Goal: Navigation & Orientation: Find specific page/section

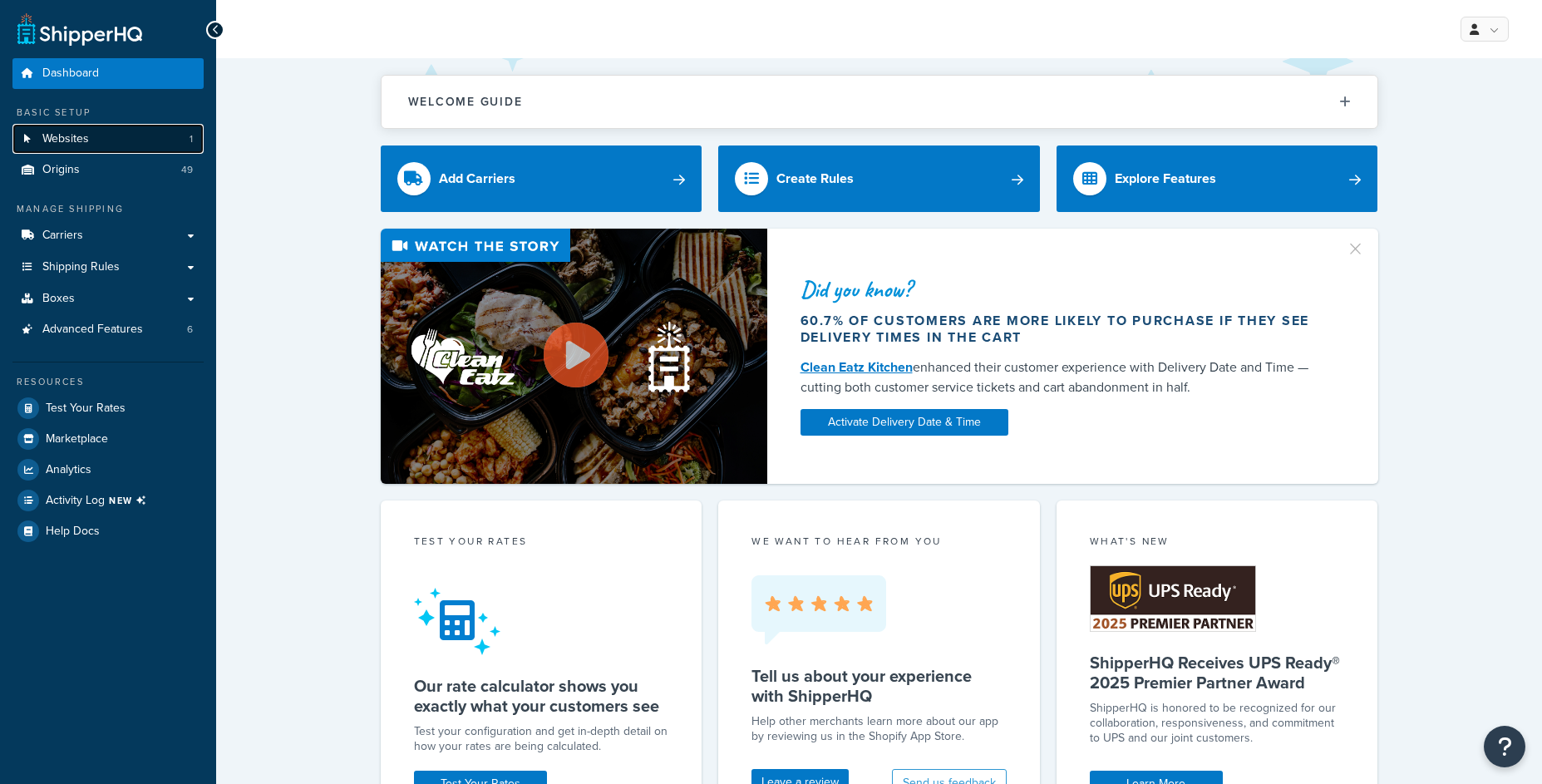
click at [122, 141] on link "Websites 1" at bounding box center [107, 139] width 191 height 31
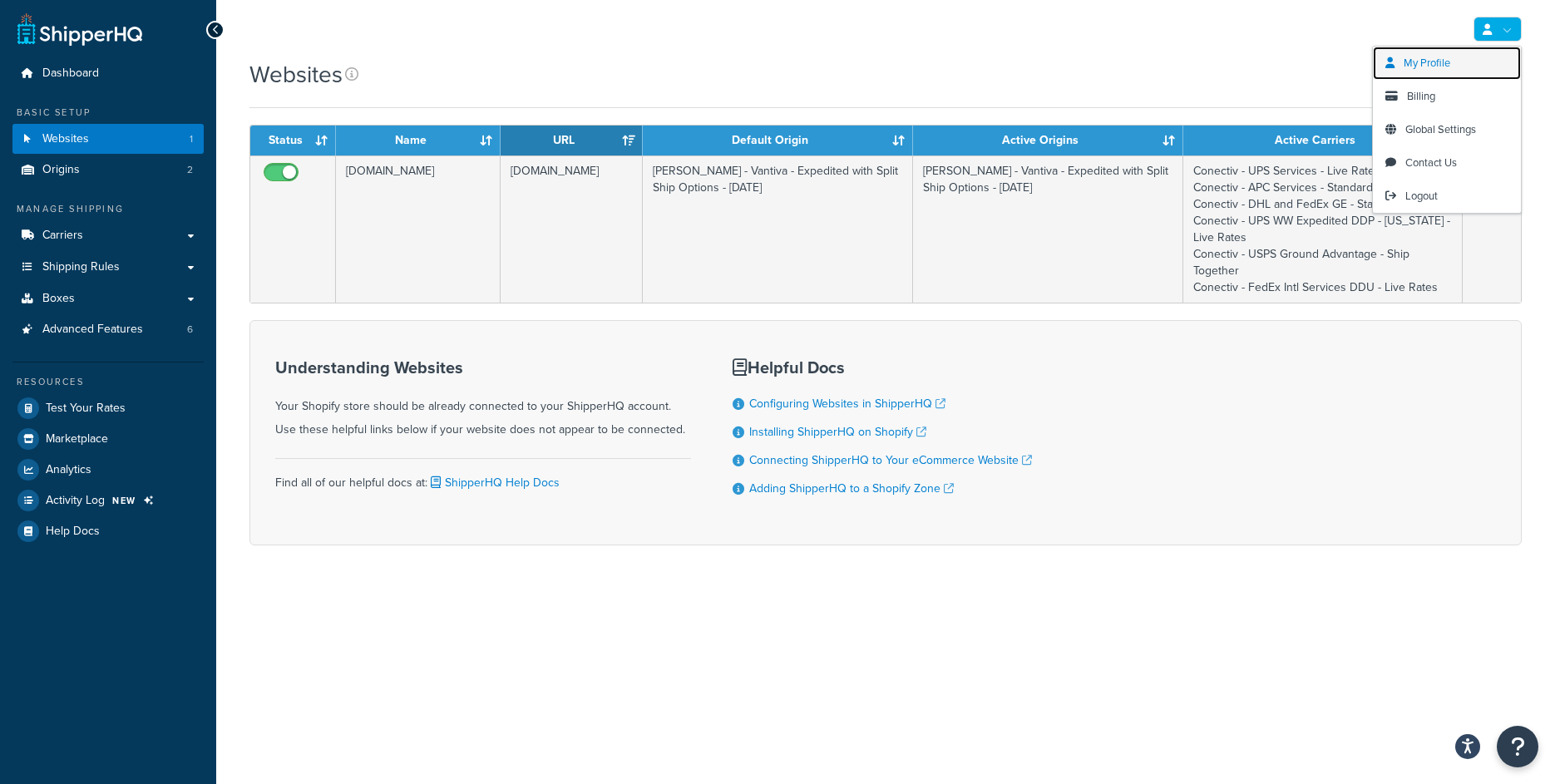
click at [1424, 58] on span "My Profile" at bounding box center [1427, 63] width 46 height 16
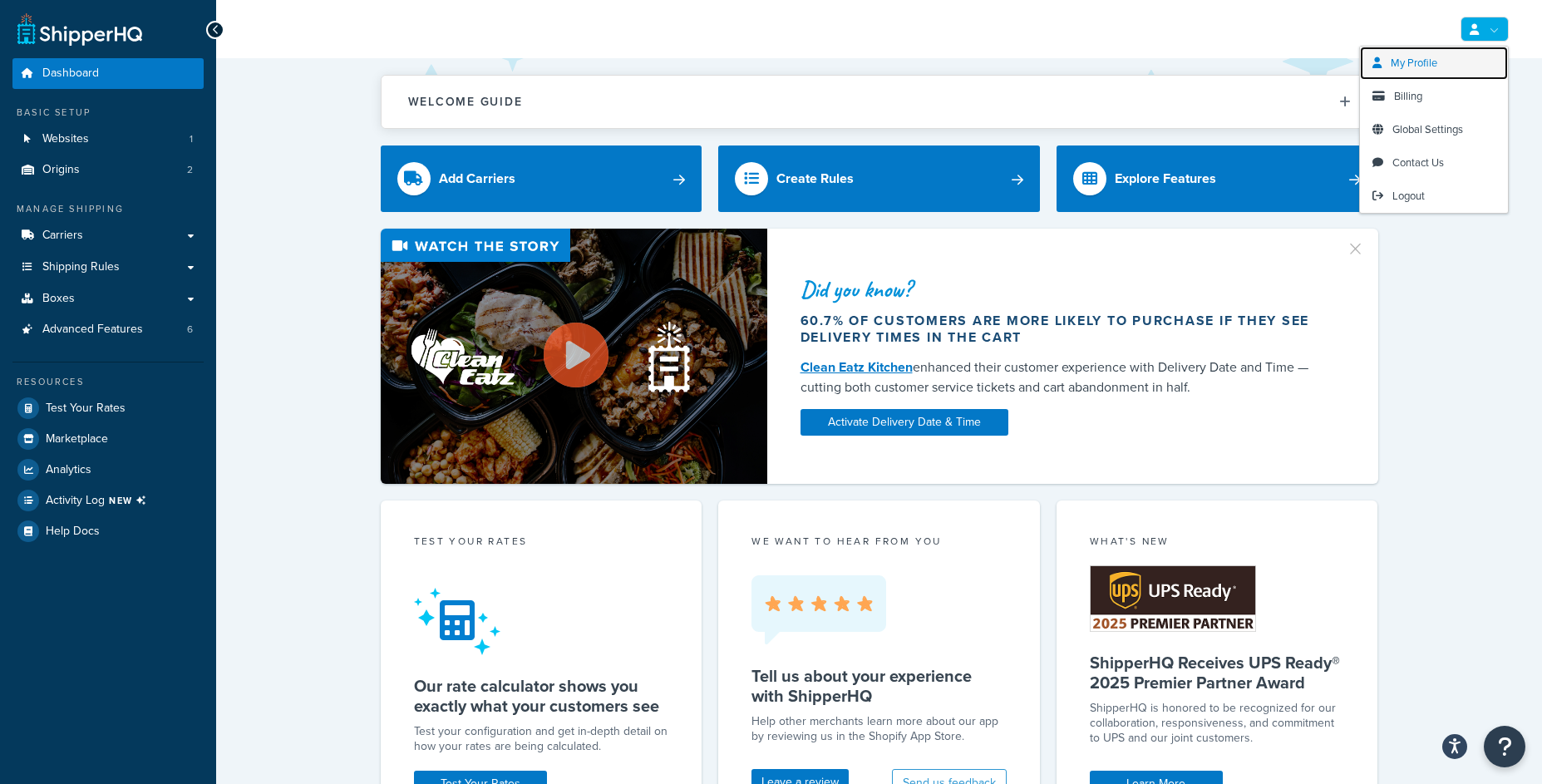
click at [1456, 68] on link "My Profile" at bounding box center [1434, 63] width 148 height 33
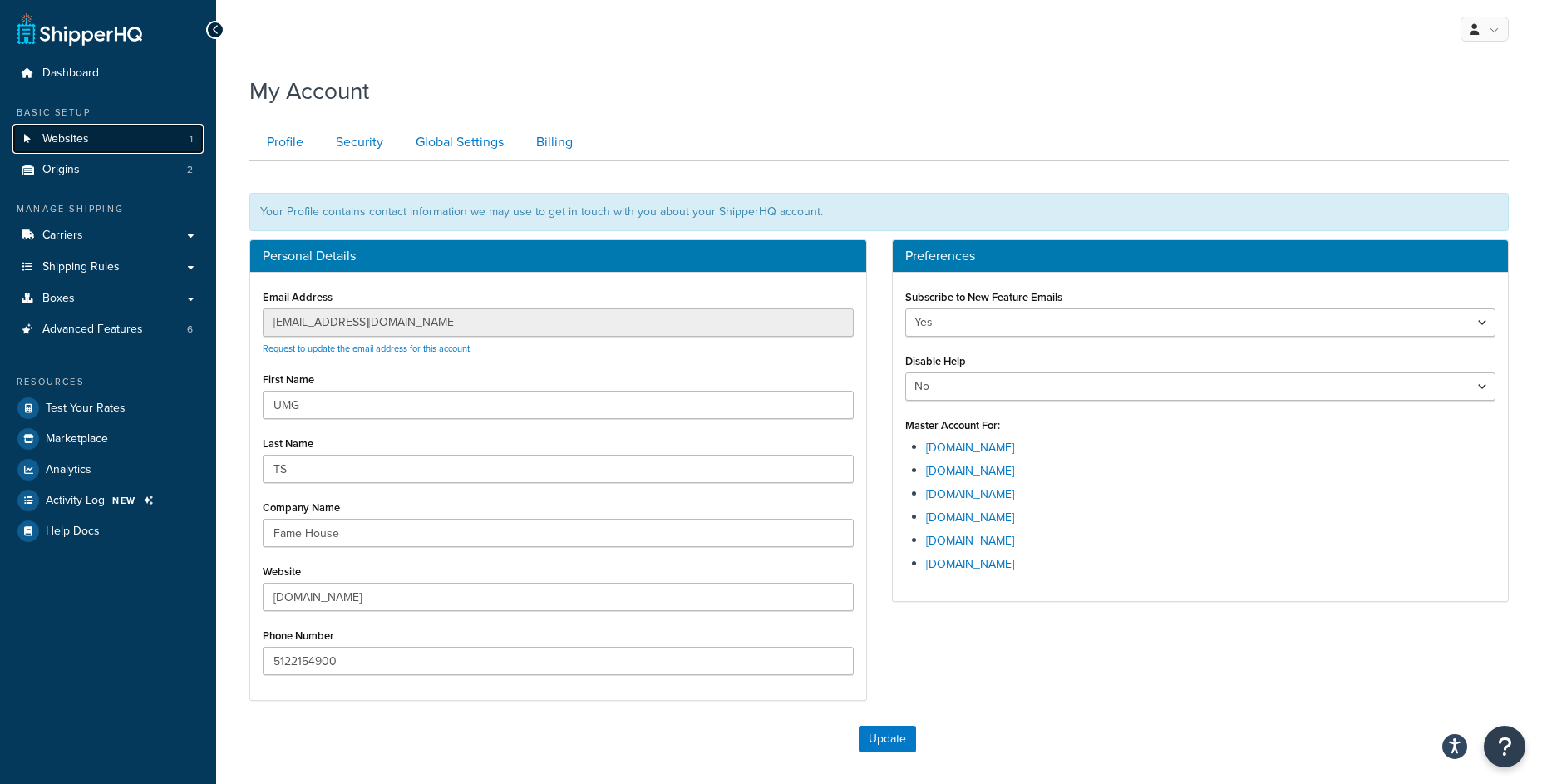
click at [167, 140] on link "Websites 1" at bounding box center [107, 139] width 191 height 31
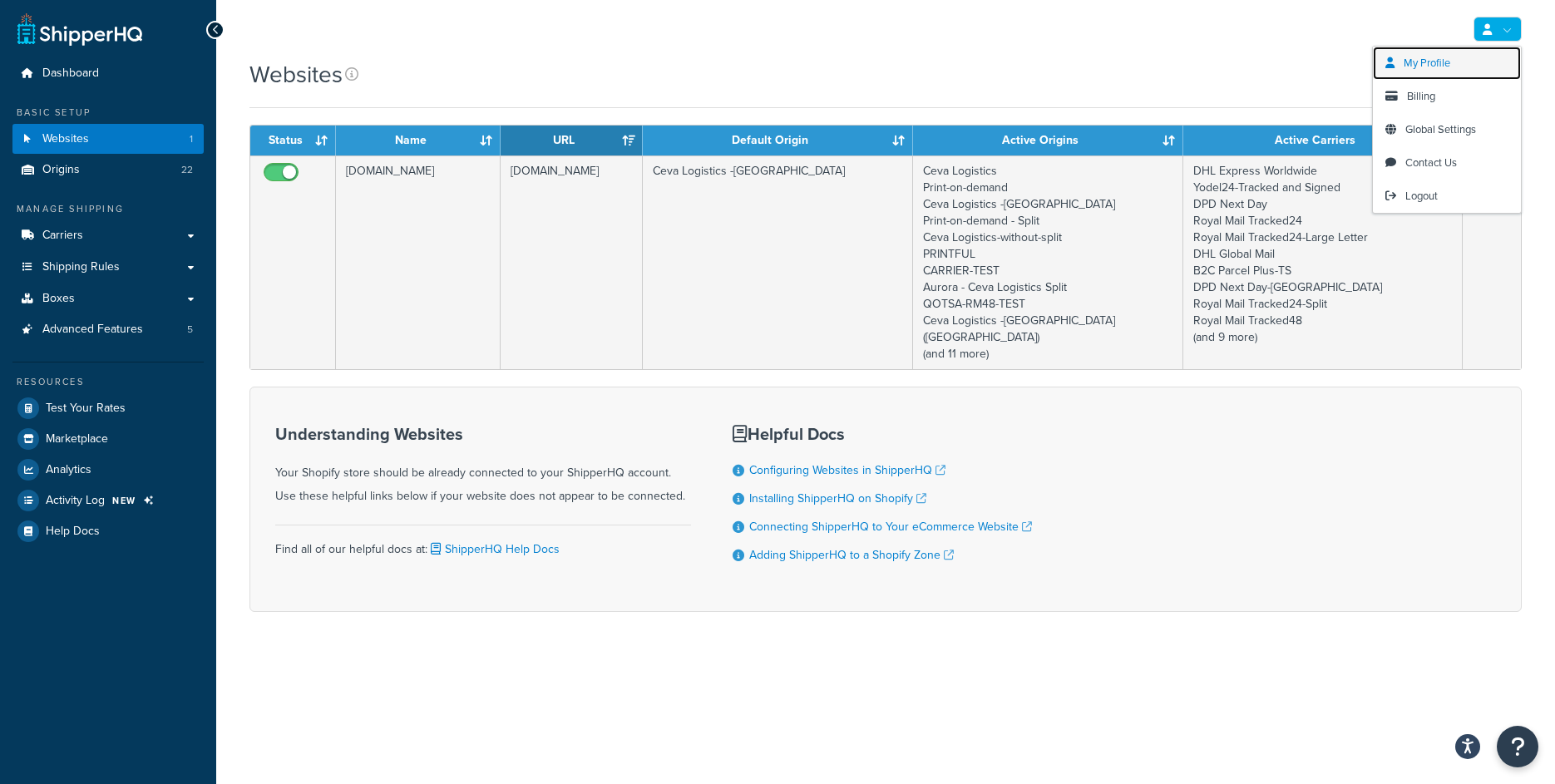
click at [1439, 59] on span "My Profile" at bounding box center [1427, 63] width 46 height 16
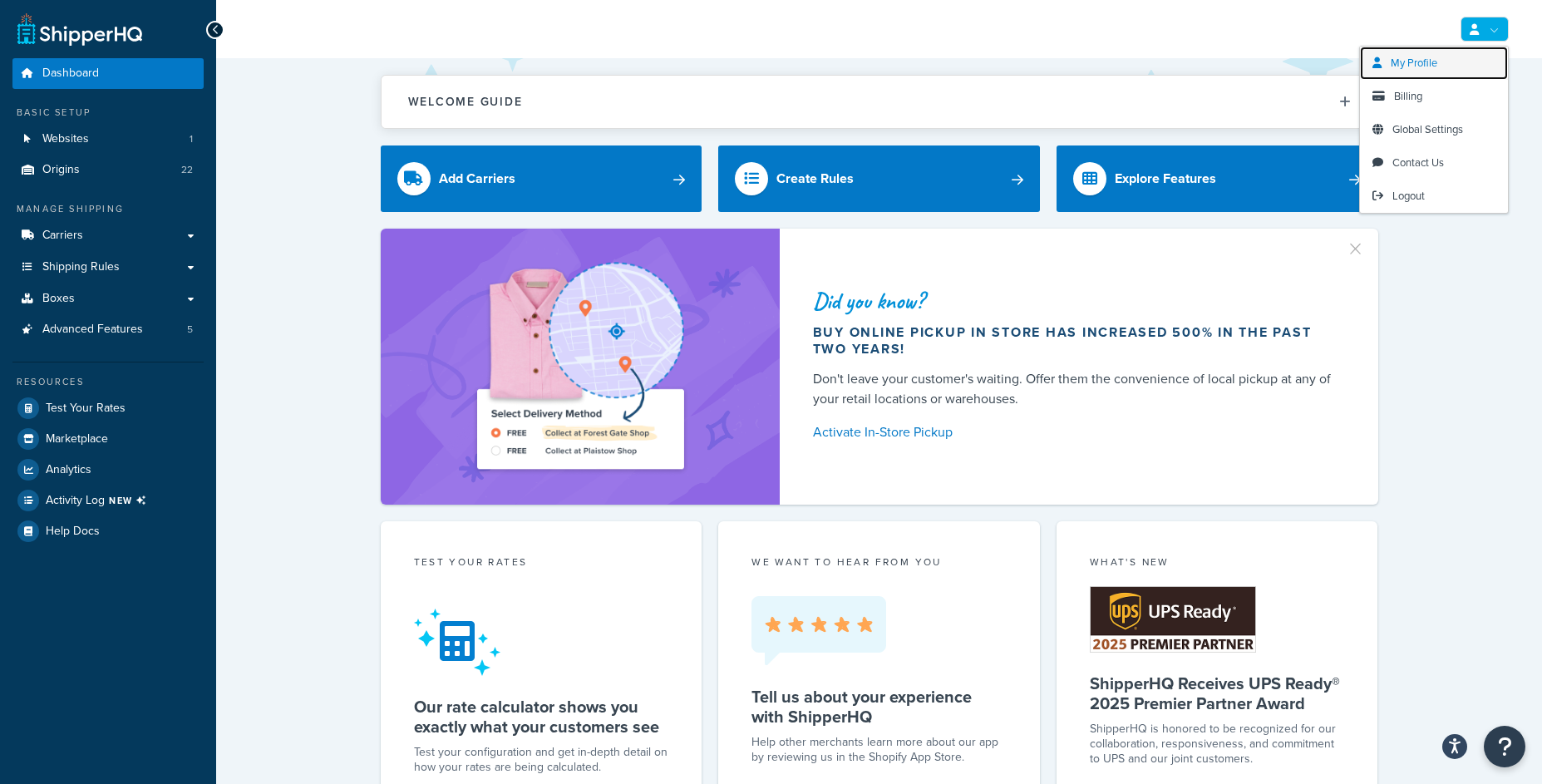
click at [1435, 69] on span "My Profile" at bounding box center [1413, 63] width 46 height 16
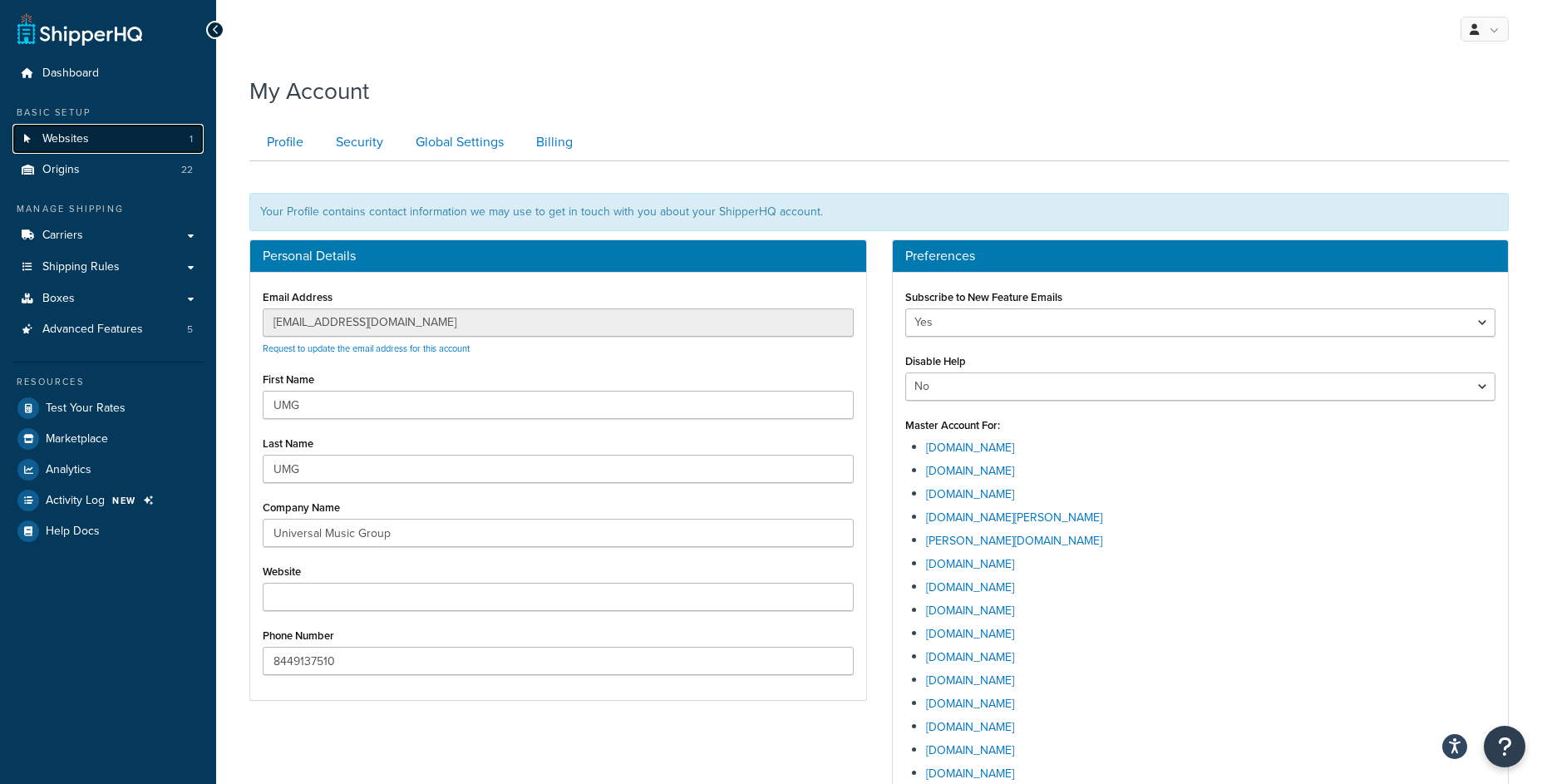
click at [79, 137] on span "Websites" at bounding box center [65, 140] width 46 height 14
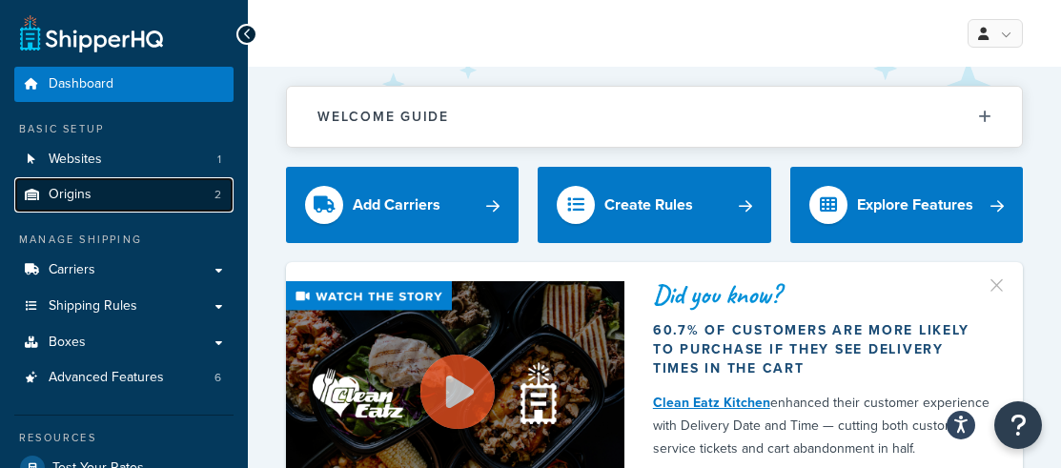
click at [133, 206] on link "Origins 2" at bounding box center [123, 194] width 219 height 35
